Goal: Task Accomplishment & Management: Use online tool/utility

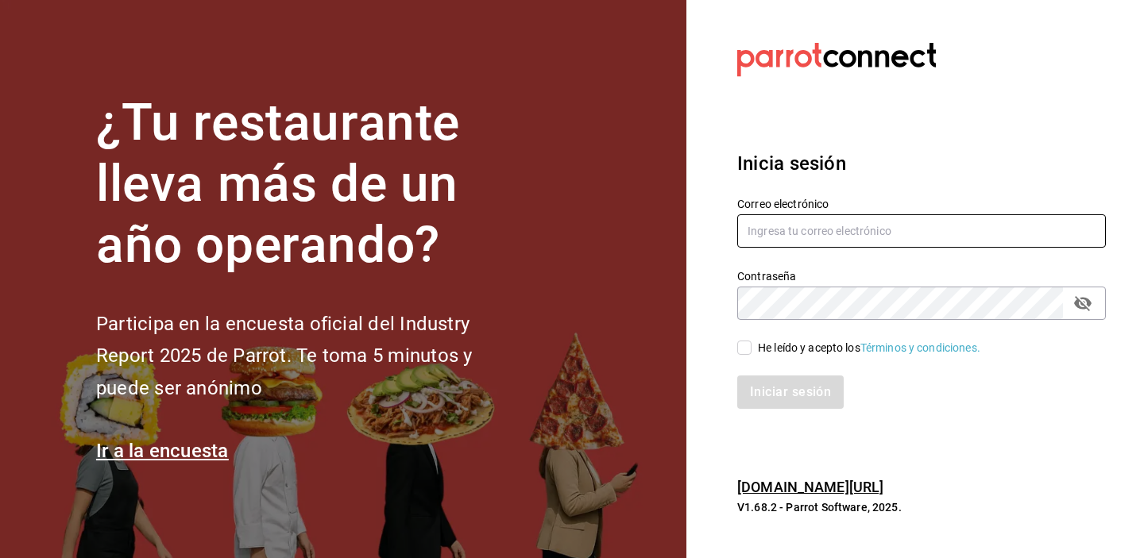
type input "[EMAIL_ADDRESS][DOMAIN_NAME]"
click at [748, 349] on input "He leído y acepto los Términos y condiciones." at bounding box center [744, 348] width 14 height 14
checkbox input "true"
click at [787, 389] on button "Iniciar sesión" at bounding box center [790, 392] width 106 height 33
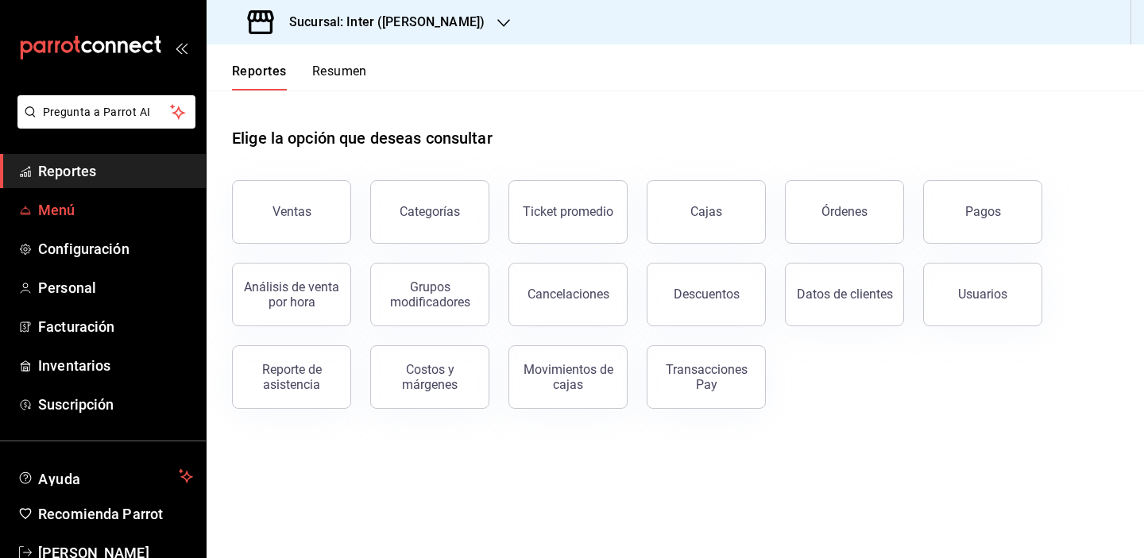
click at [67, 212] on span "Menú" at bounding box center [115, 209] width 155 height 21
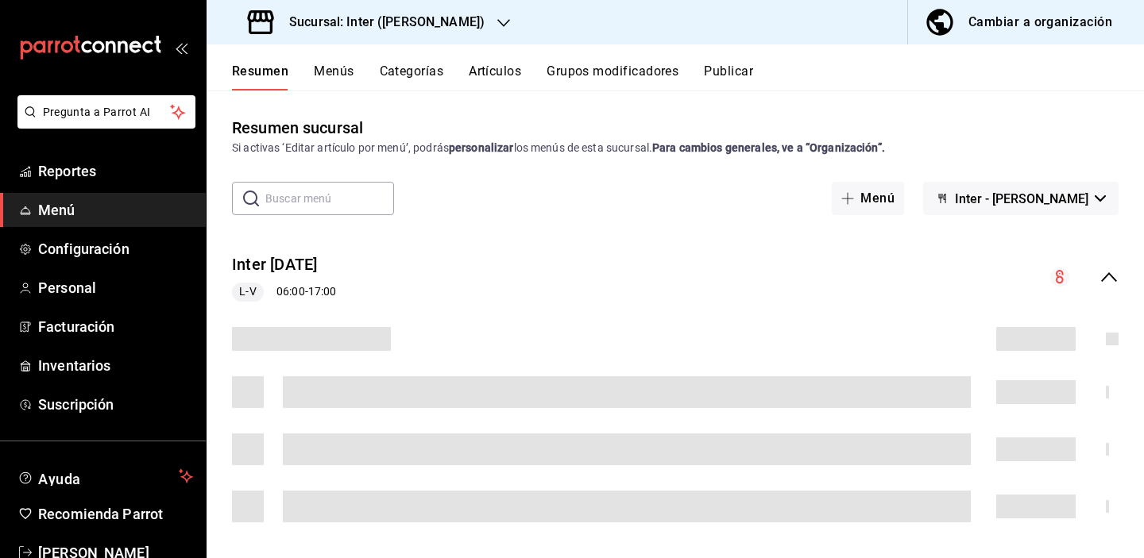
click at [508, 75] on button "Artículos" at bounding box center [495, 77] width 52 height 27
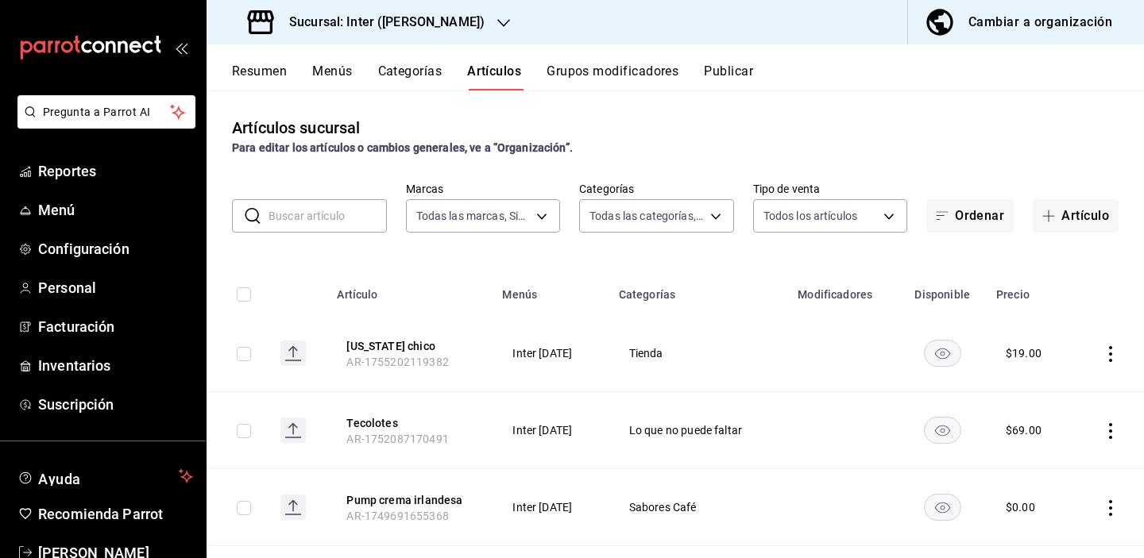
type input "a22f98e6-325f-4293-924e-6fed97b22470"
type input "2922a158-f656-4101-8466-3f57c430872e,7807658e-ca24-4cfa-a130-a47bcfe9514e,fe6c0…"
click at [319, 225] on input "text" at bounding box center [328, 216] width 118 height 32
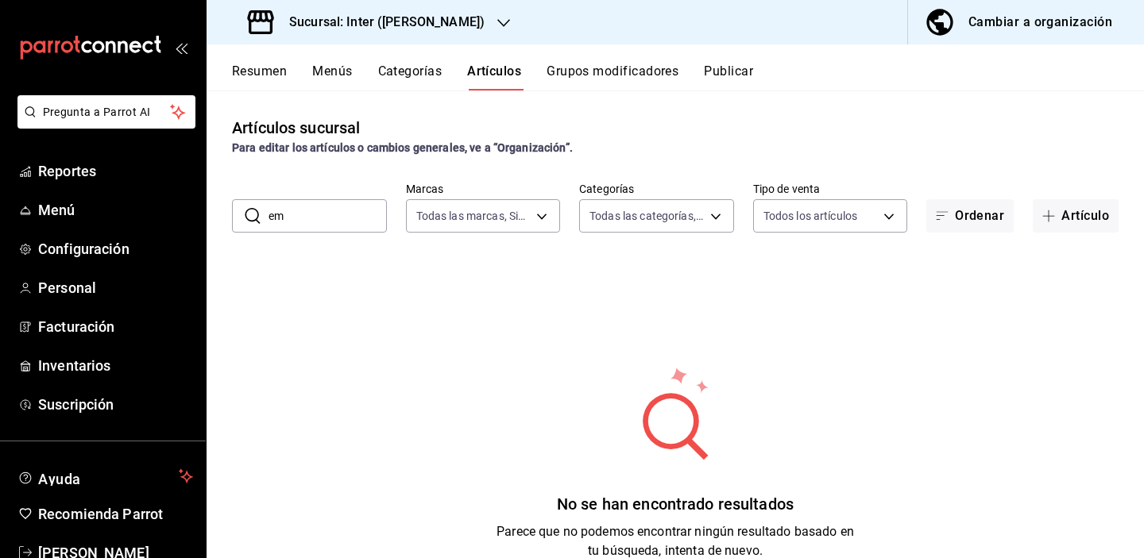
type input "e"
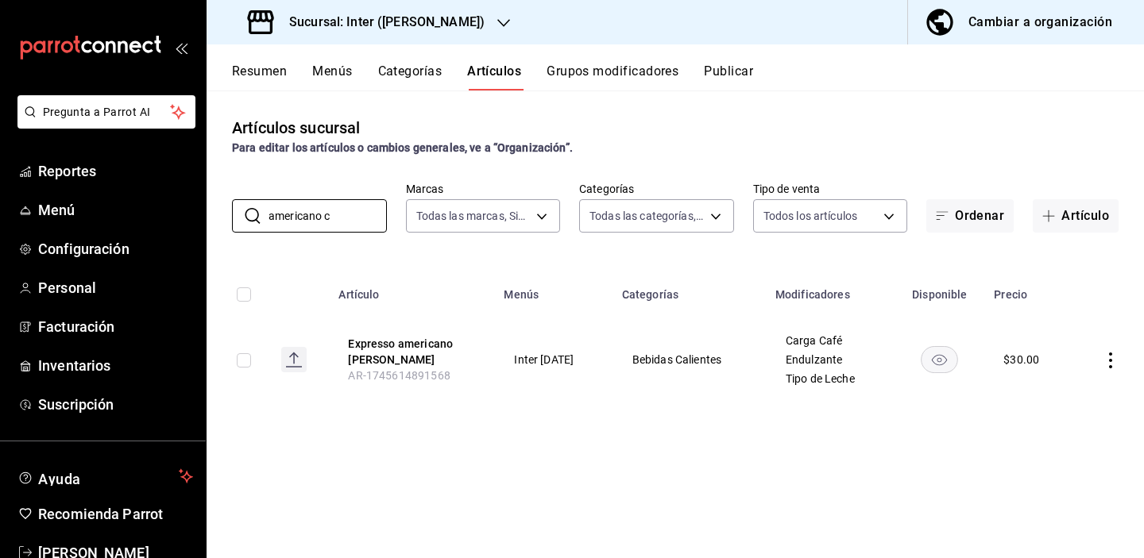
type input "americano c"
click at [419, 14] on h3 "Sucursal: Inter ([PERSON_NAME])" at bounding box center [380, 22] width 208 height 19
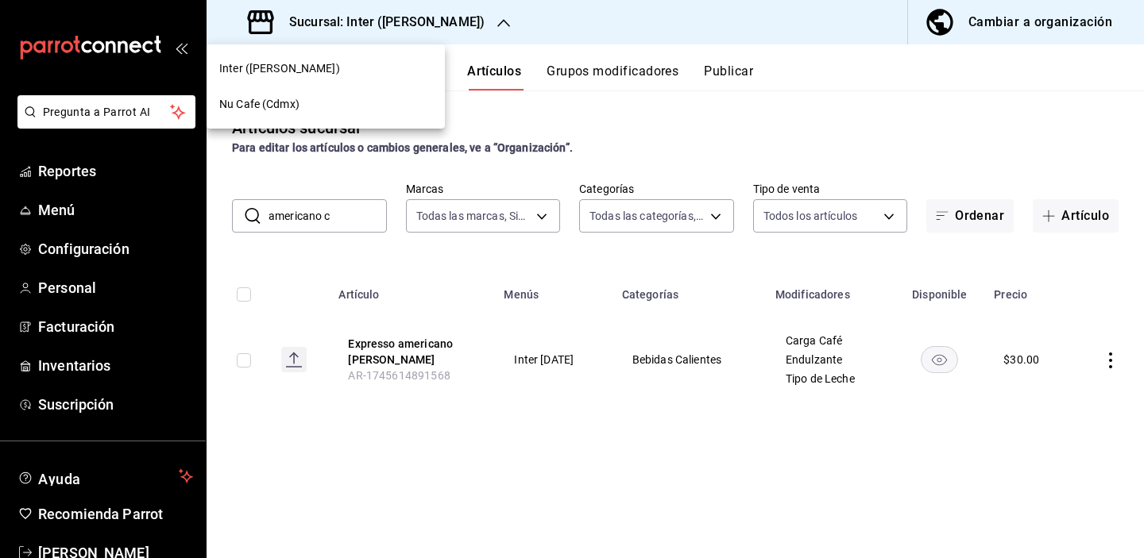
click at [402, 95] on div "Nu Cafe (Cdmx)" at bounding box center [326, 105] width 238 height 36
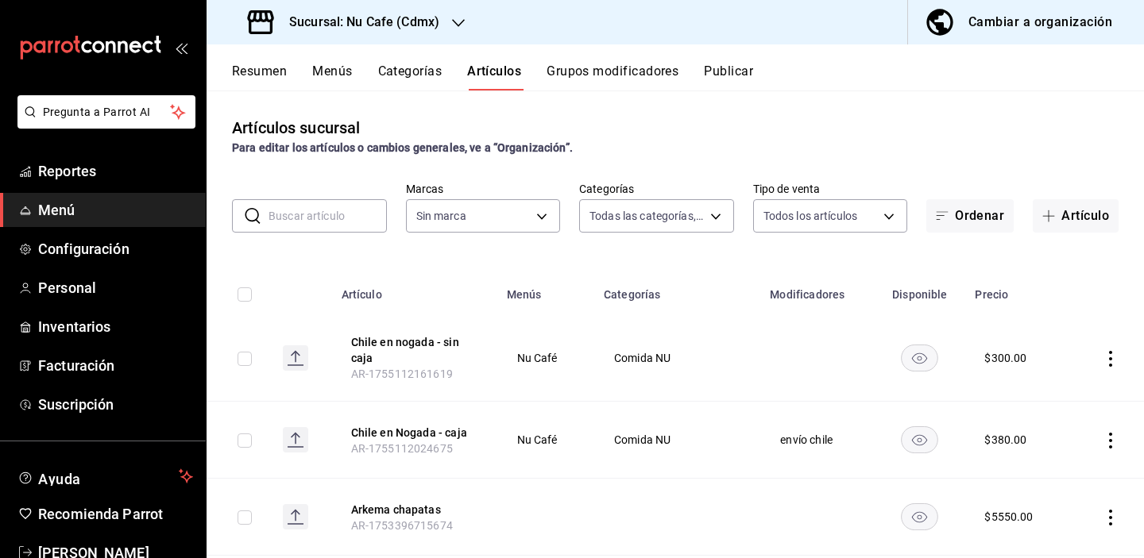
type input "bff11573-8288-425e-8a69-b3f5f84299b1,f592ace0-87a9-4565-a19c-ed486b3f4afa,9f45e…"
type input "0eed2892-7b63-413a-8f7e-1edbe76bc373"
click at [317, 216] on input "text" at bounding box center [328, 216] width 118 height 32
type input "americano c"
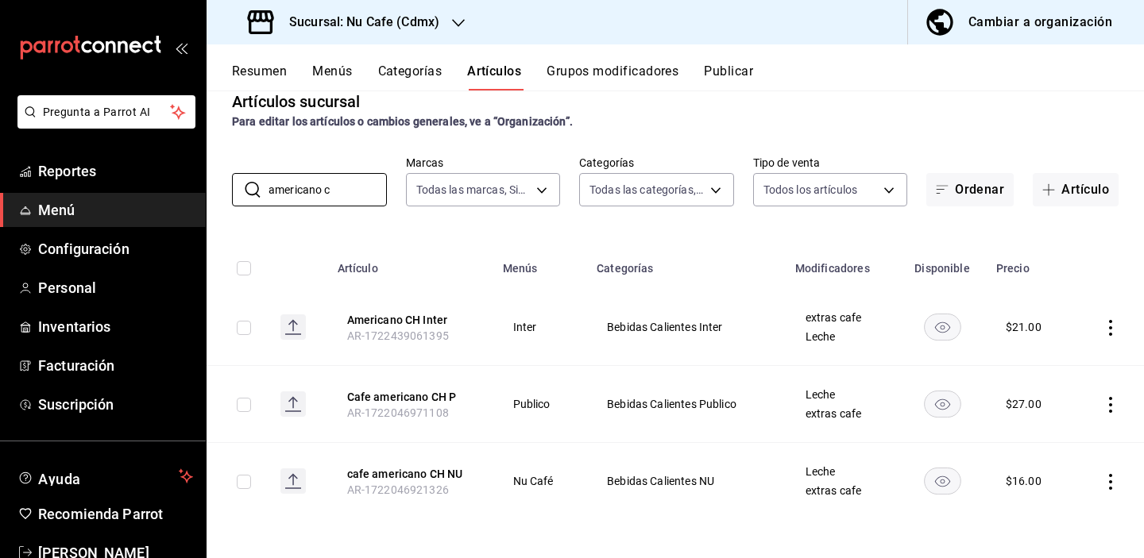
scroll to position [26, 0]
drag, startPoint x: 349, startPoint y: 195, endPoint x: 165, endPoint y: 192, distance: 183.5
click at [165, 192] on div "Pregunta a Parrot AI Reportes Menú Configuración Personal Inventarios Facturaci…" at bounding box center [572, 279] width 1144 height 558
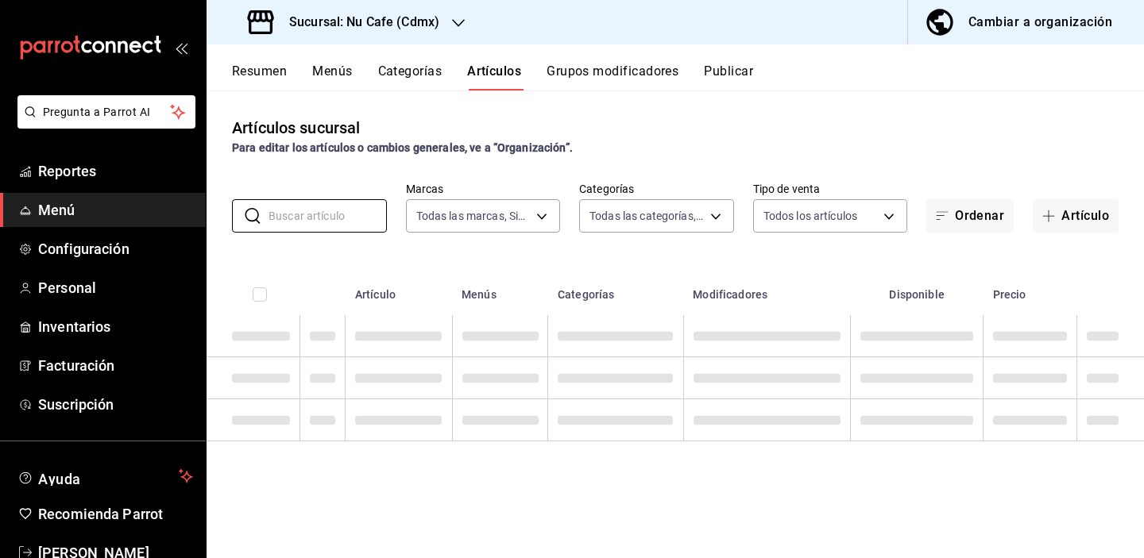
scroll to position [0, 0]
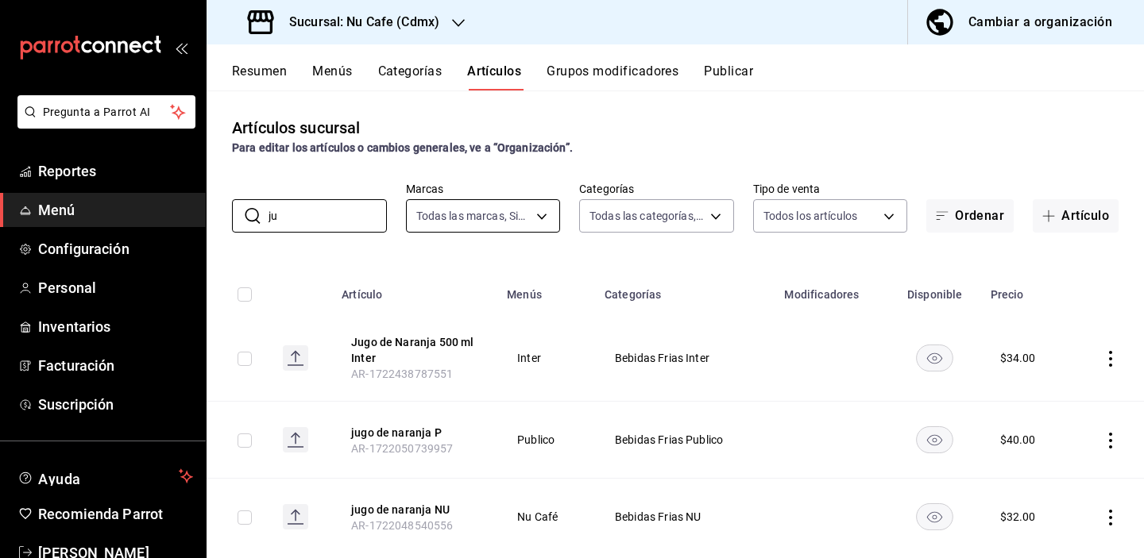
type input "j"
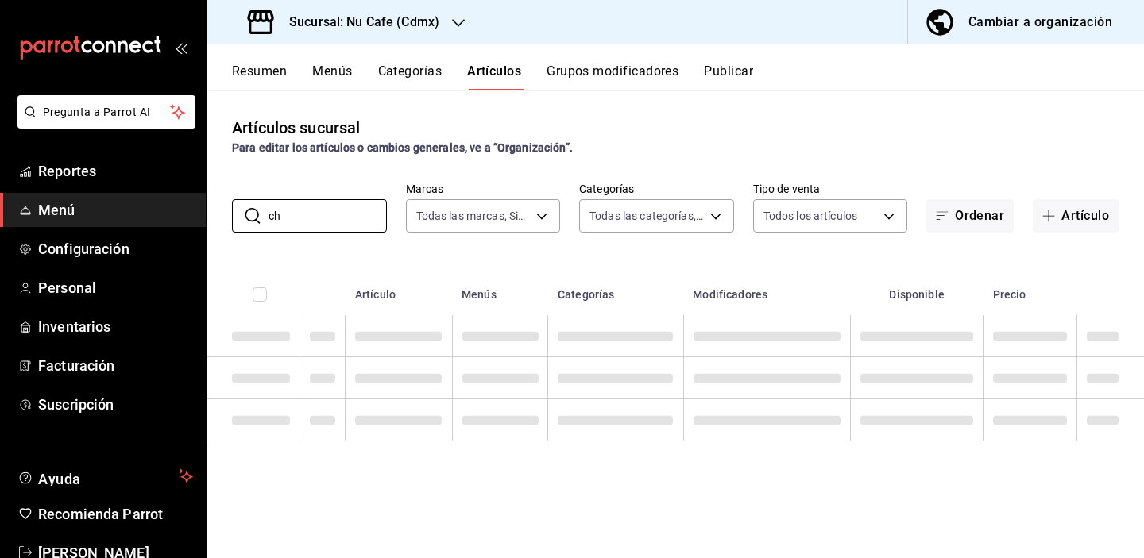
type input "c"
type input "C"
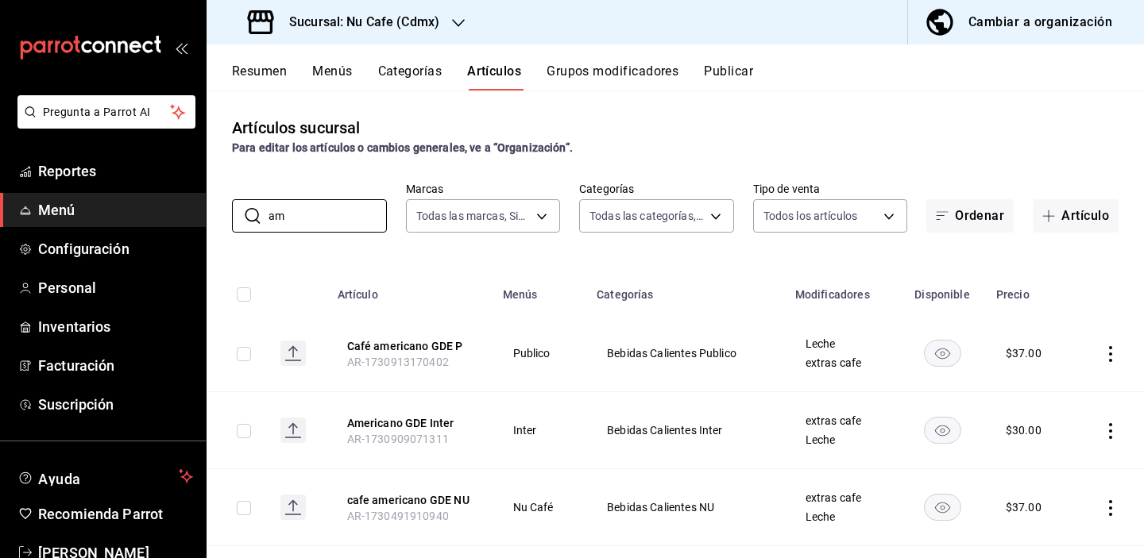
type input "a"
type input "l"
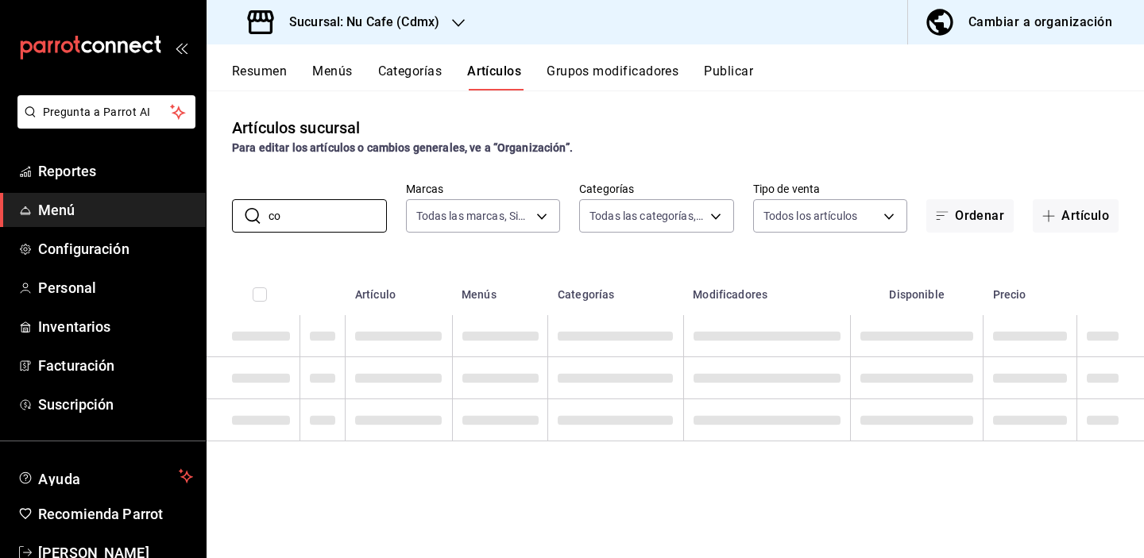
type input "c"
type input "e"
type input "c"
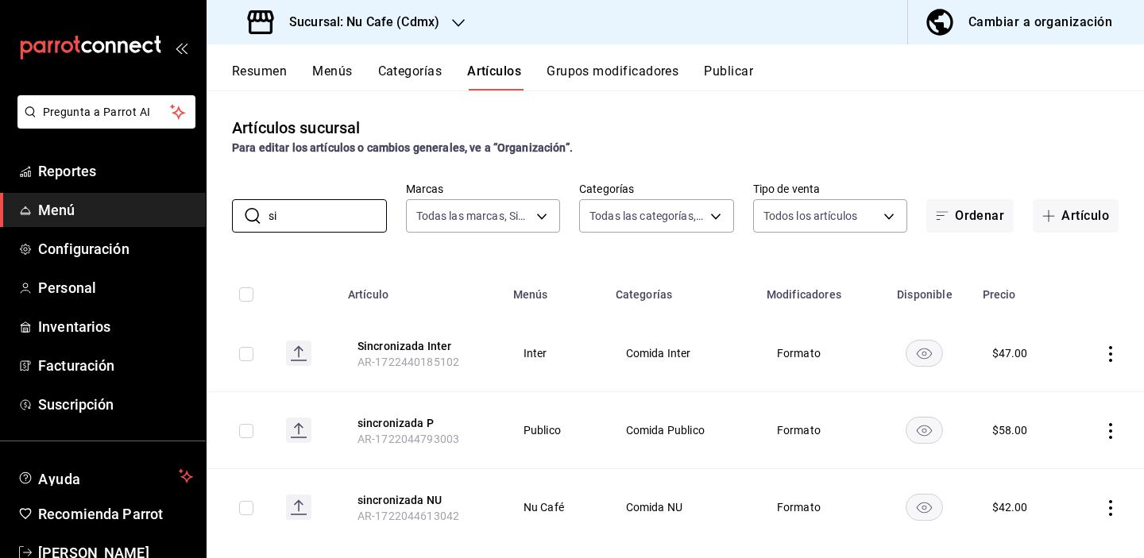
type input "s"
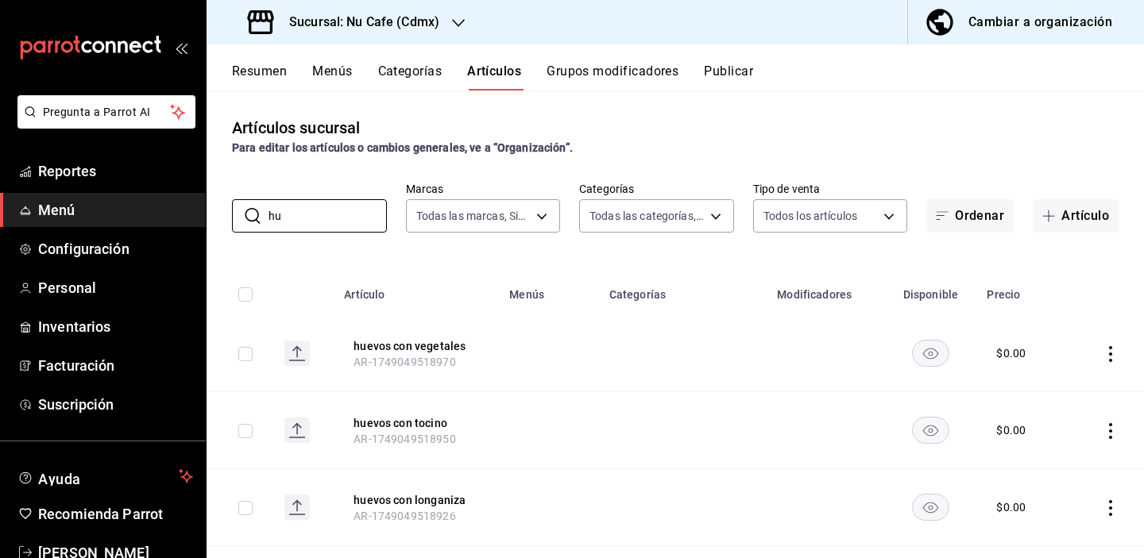
type input "h"
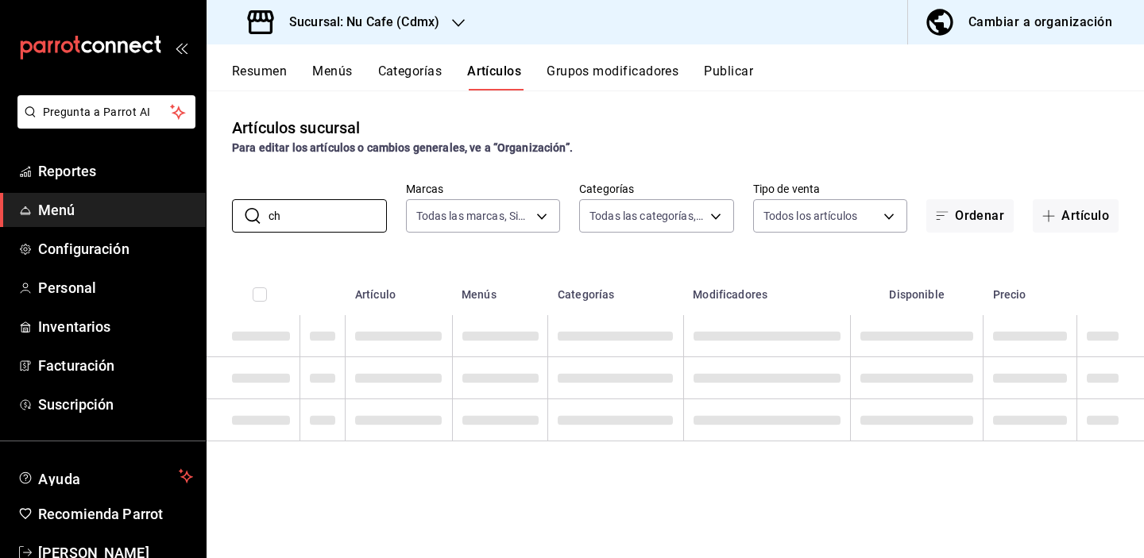
type input "c"
type input "h"
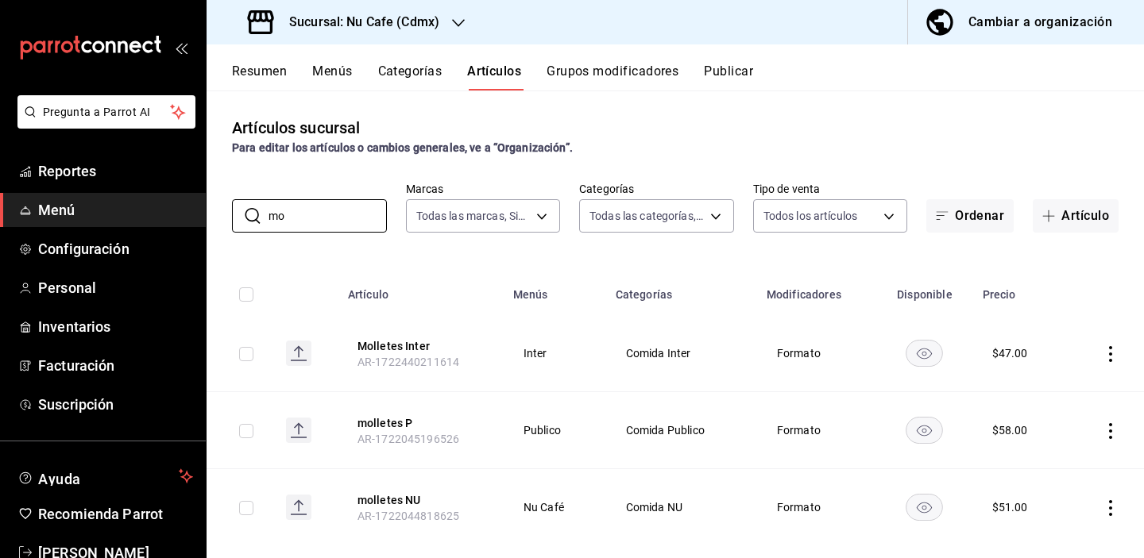
type input "m"
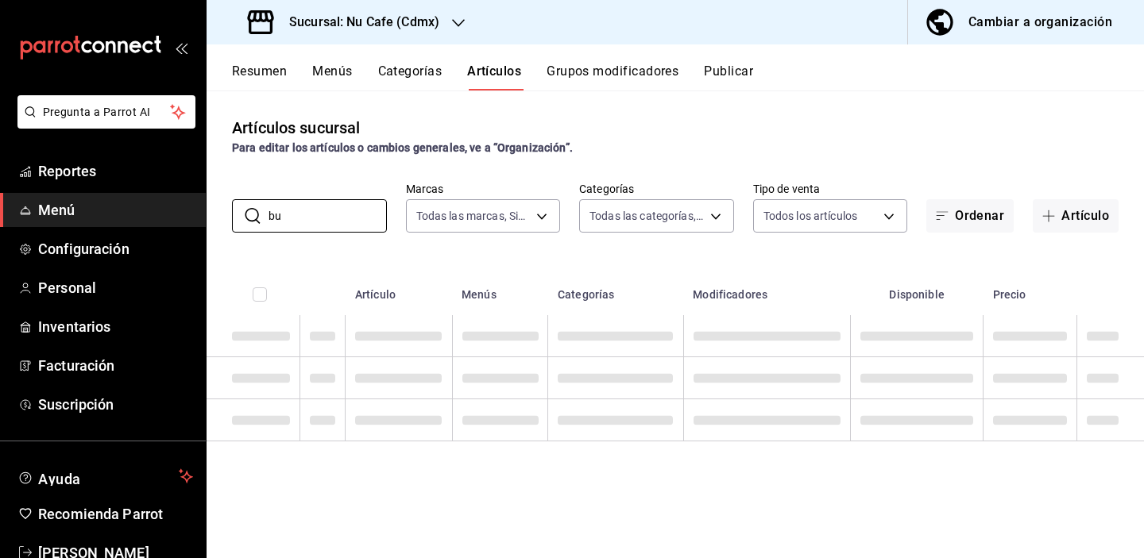
type input "b"
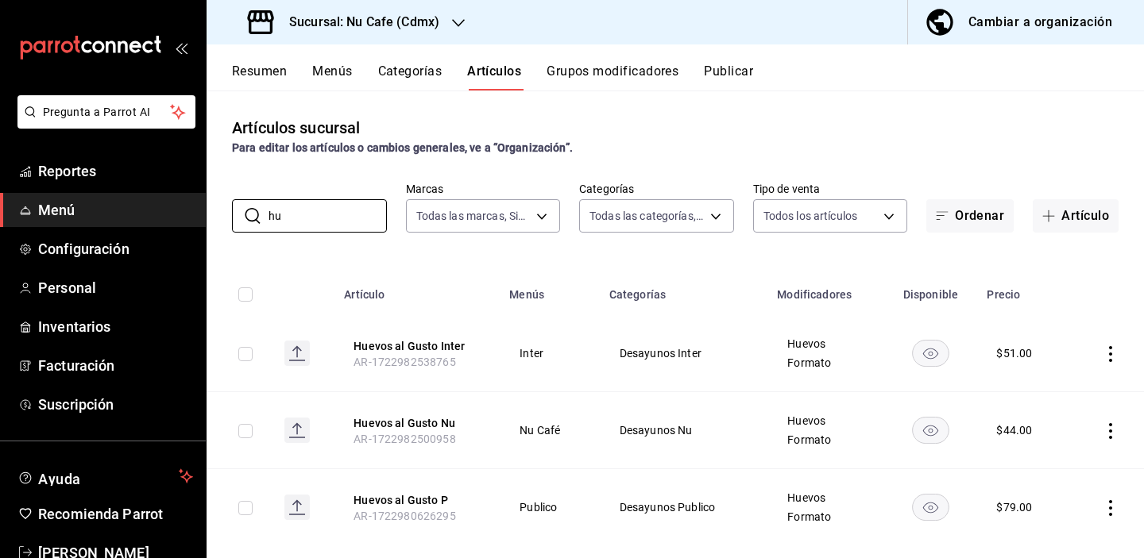
type input "h"
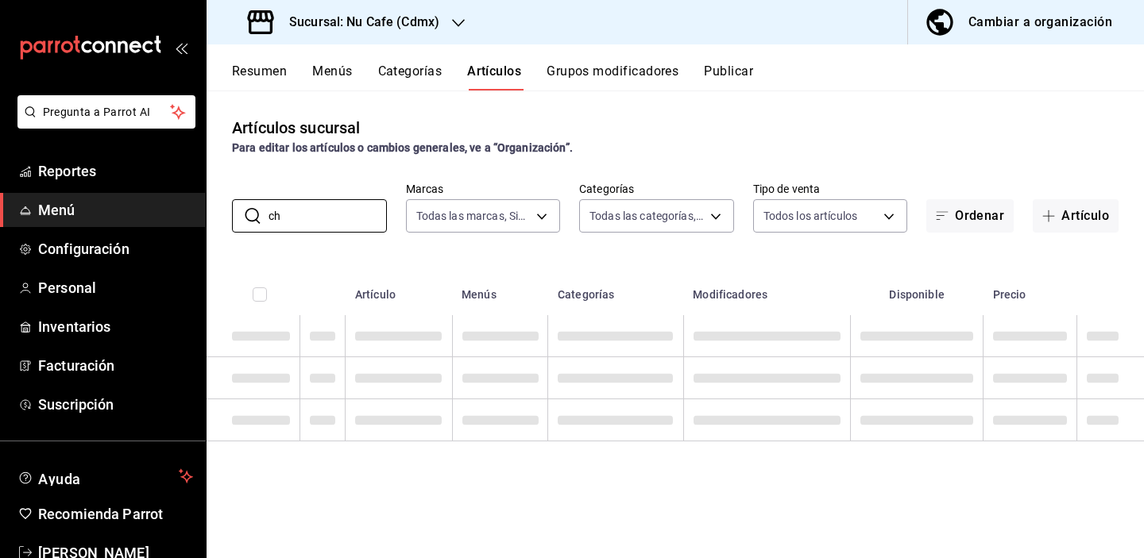
type input "c"
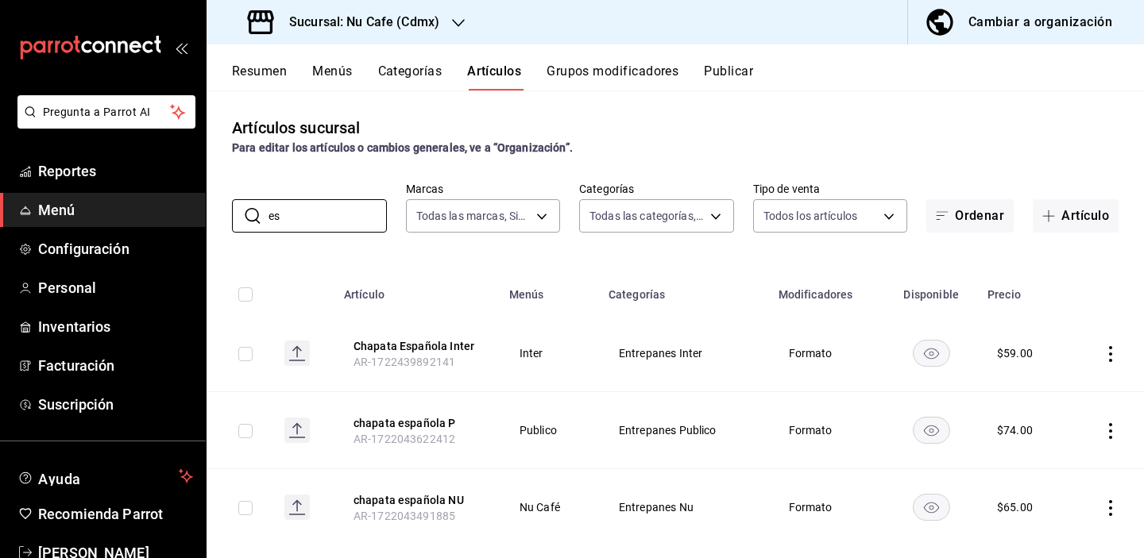
type input "e"
type input "c"
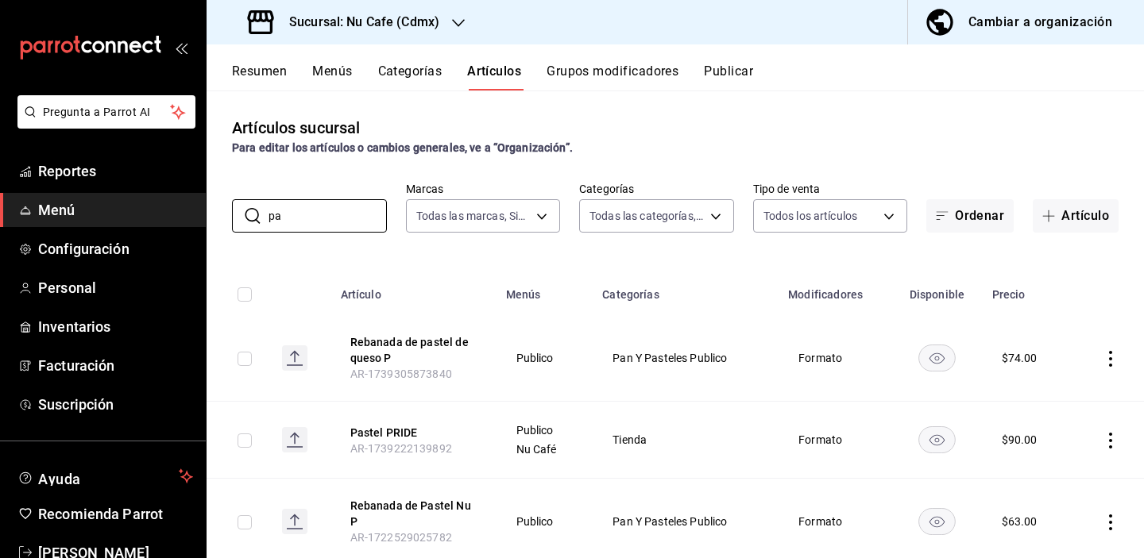
type input "p"
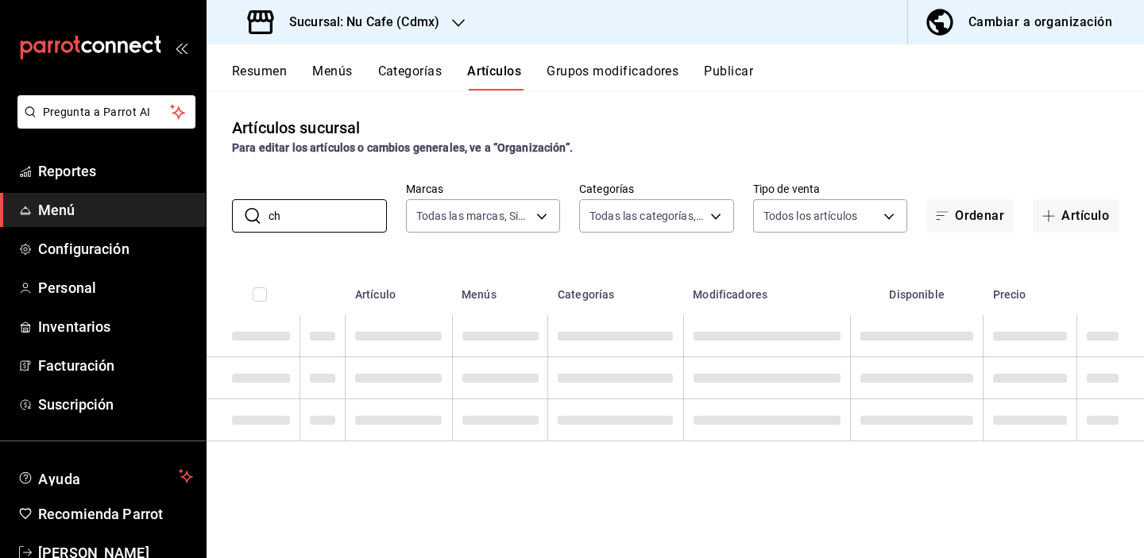
type input "c"
type input "f"
type input "C"
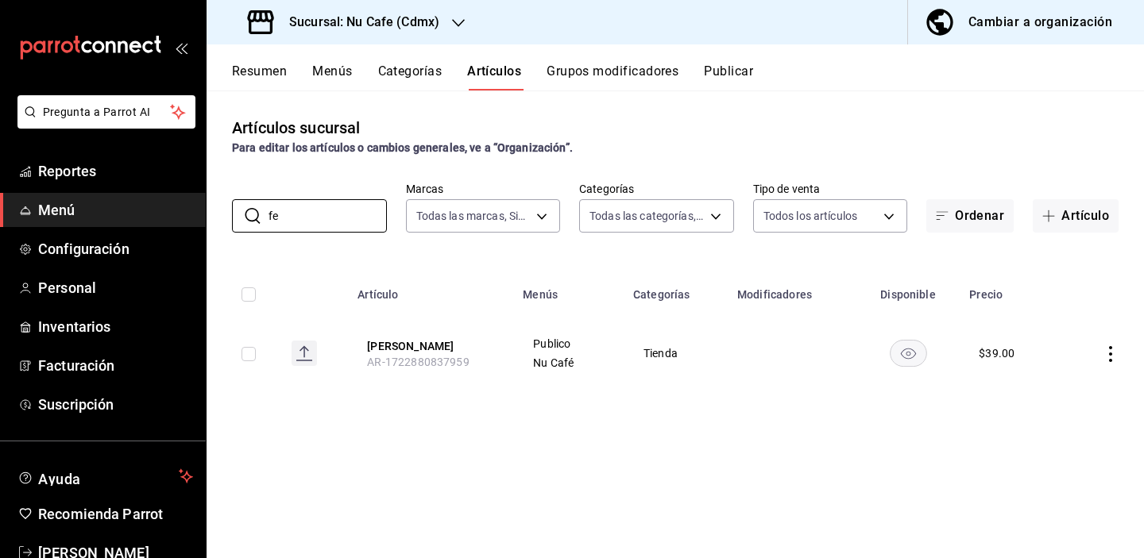
type input "f"
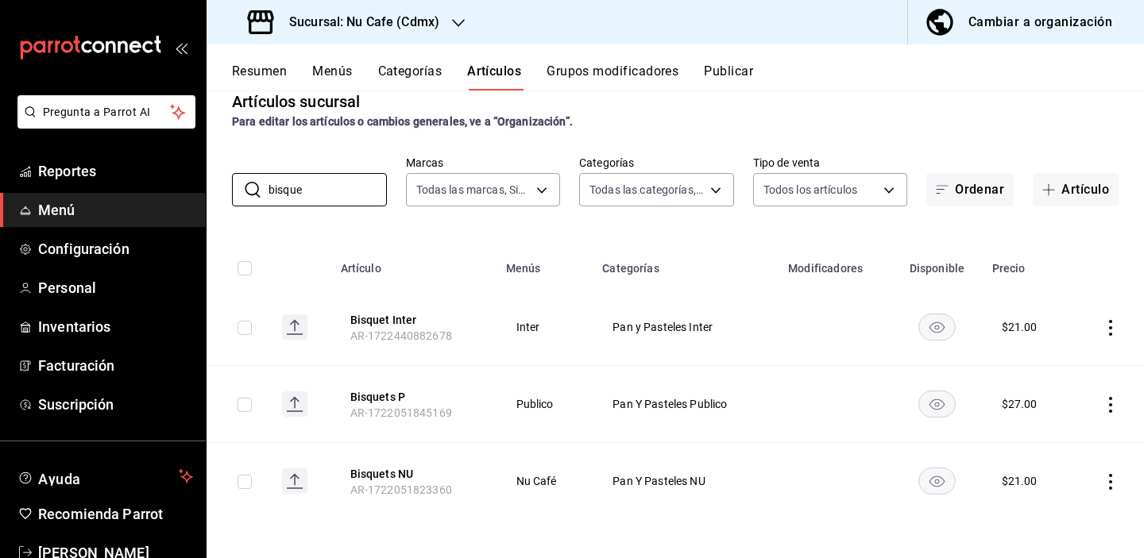
scroll to position [26, 0]
drag, startPoint x: 349, startPoint y: 190, endPoint x: 210, endPoint y: 187, distance: 139.0
click at [211, 187] on div "​ bisque ​ Marcas Todas las marcas, Sin marca 0eed2892-7b63-413a-8f7e-1edbe76bc…" at bounding box center [675, 181] width 937 height 51
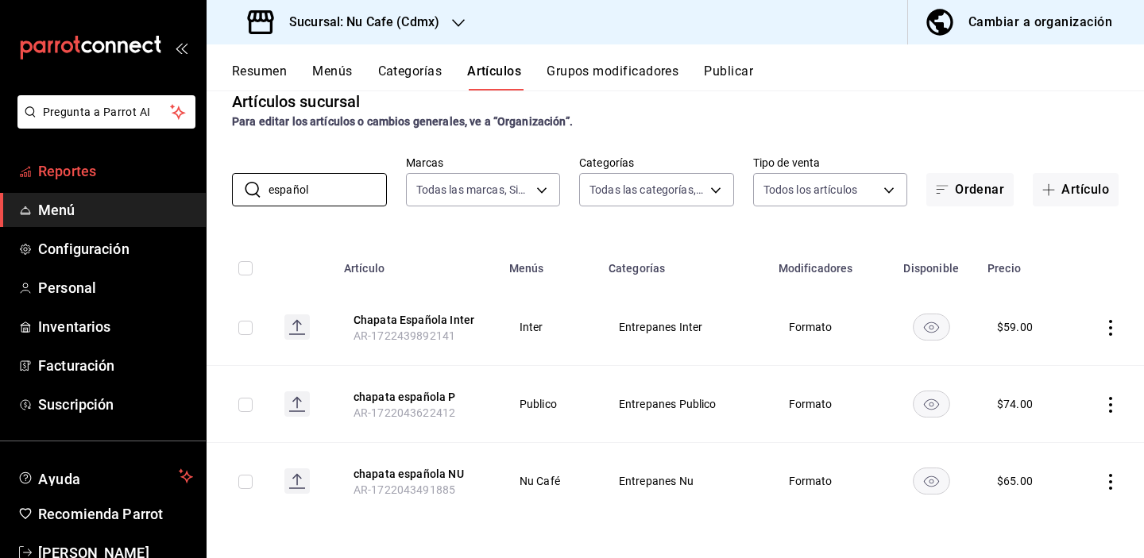
drag, startPoint x: 354, startPoint y: 186, endPoint x: 177, endPoint y: 184, distance: 176.4
click at [178, 184] on div "Pregunta a Parrot AI Reportes Menú Configuración Personal Inventarios Facturaci…" at bounding box center [572, 279] width 1144 height 558
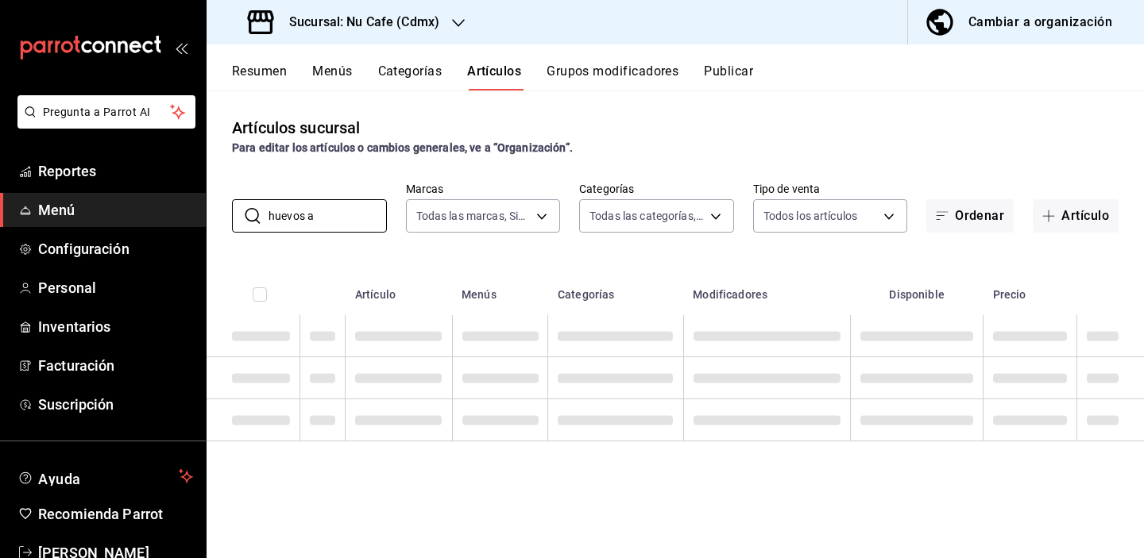
scroll to position [0, 0]
type input "h"
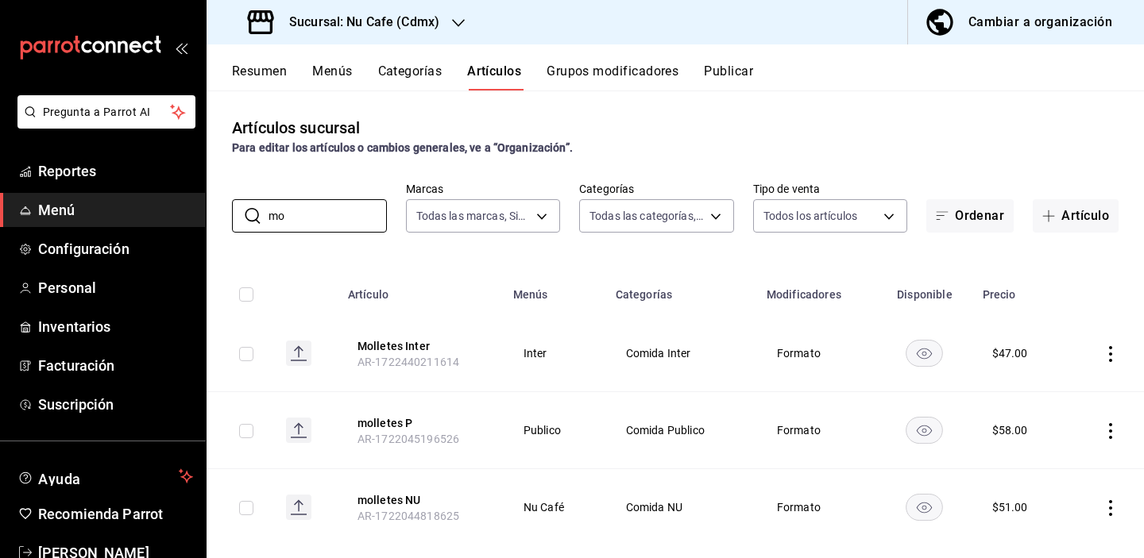
type input "m"
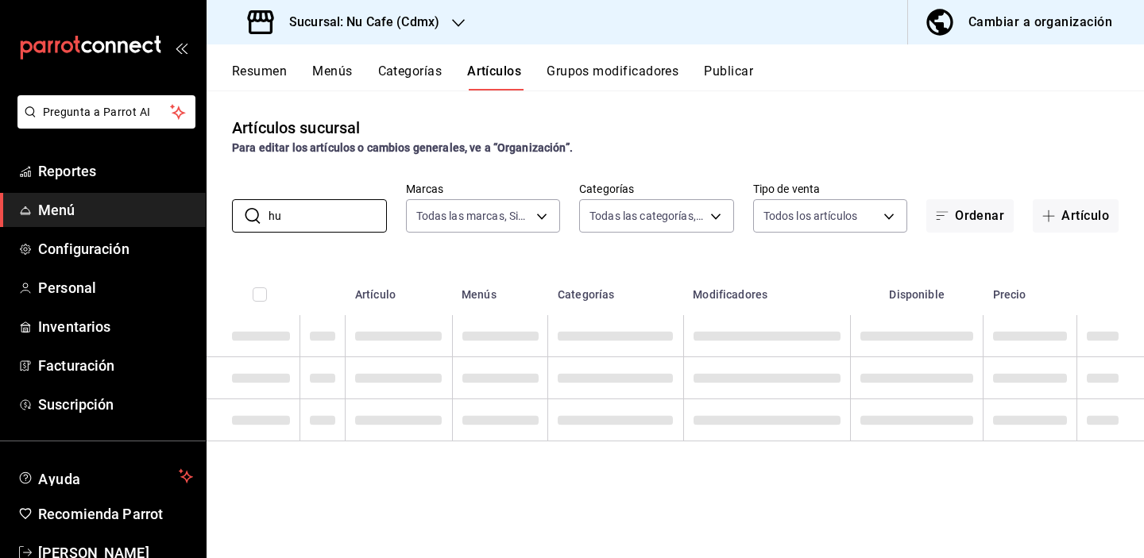
type input "h"
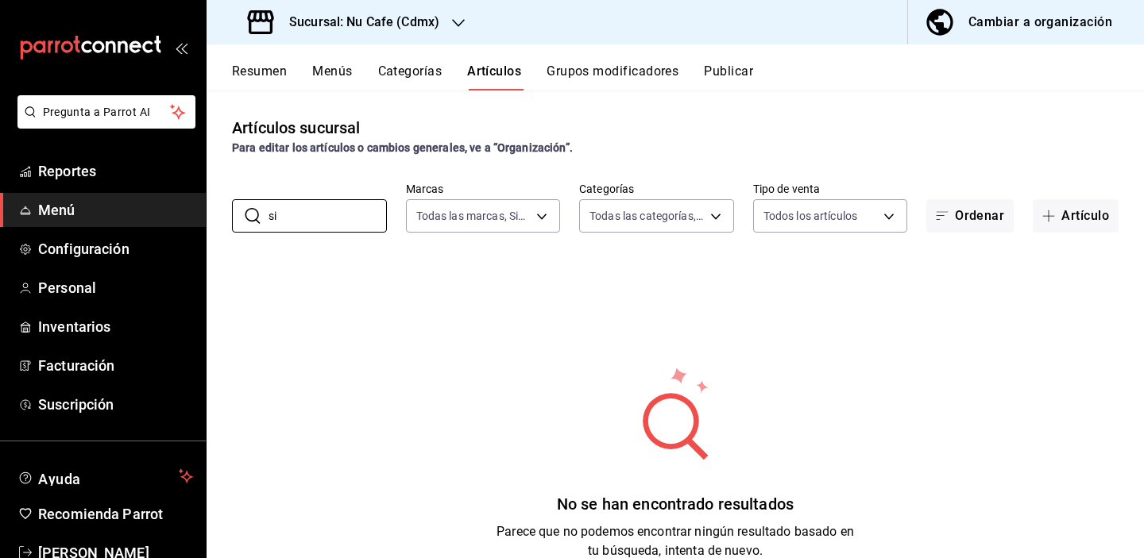
type input "s"
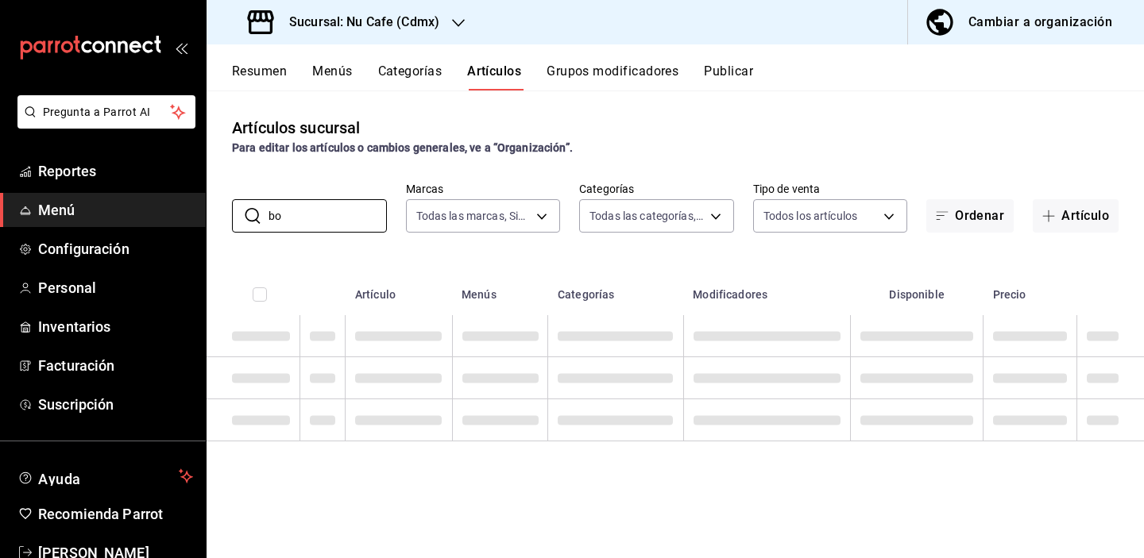
type input "b"
type input "f"
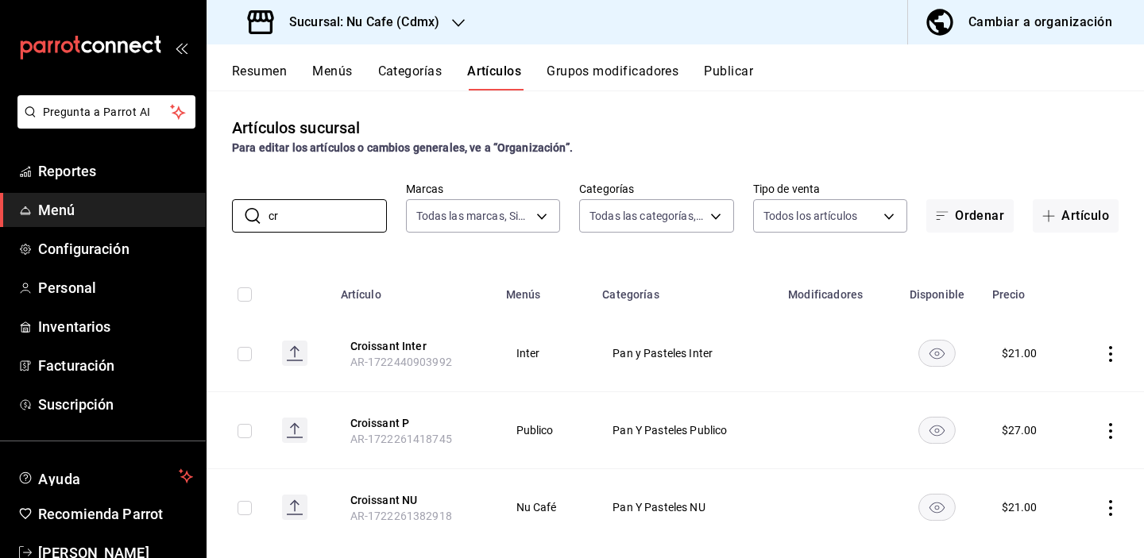
type input "c"
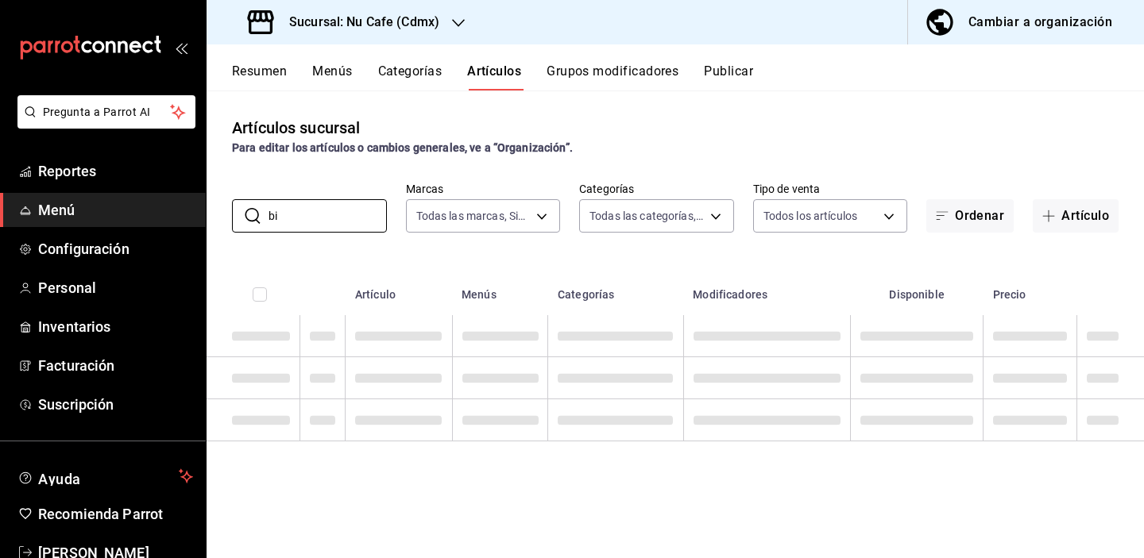
type input "b"
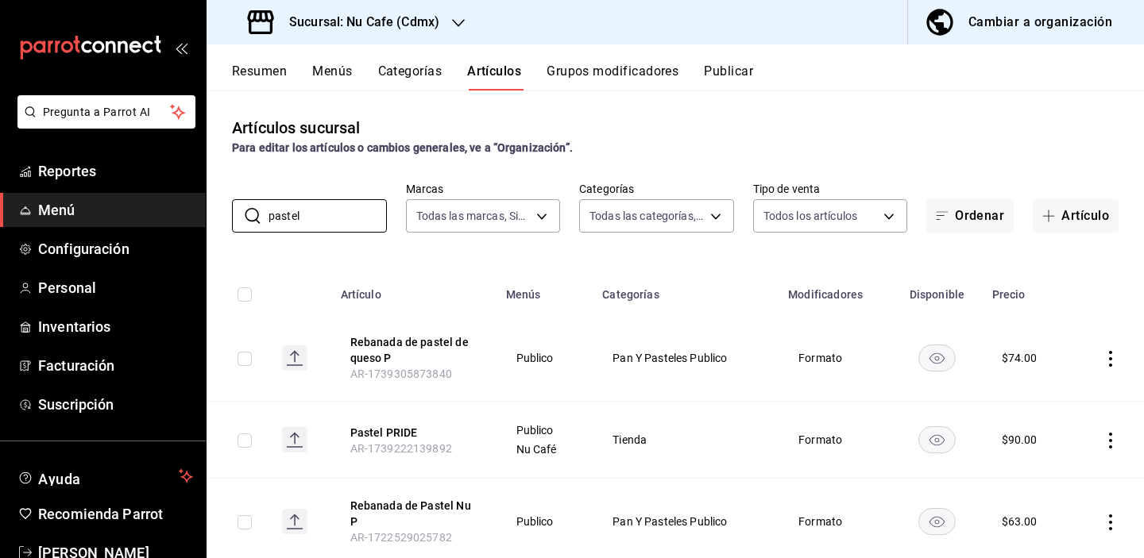
type input "pastel4"
